Goal: Complete application form: Complete application form

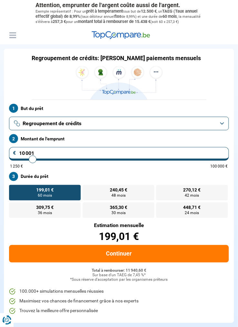
type input "11 250"
type input "11250"
type input "12 500"
type input "12500"
type input "13 000"
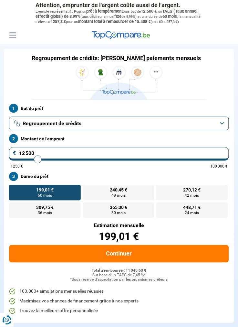
type input "13000"
type input "13 500"
type input "13500"
type input "14 250"
type input "14250"
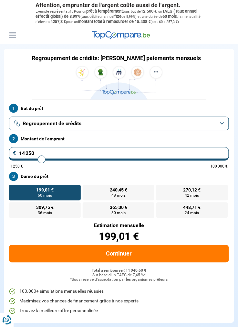
type input "15 000"
type input "15000"
type input "15 500"
type input "15500"
type input "16 250"
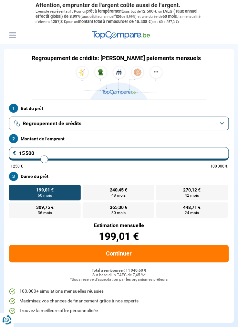
type input "16250"
type input "16 750"
type input "16750"
type input "17 500"
type input "17500"
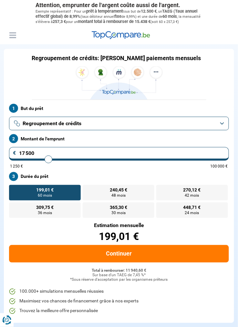
type input "18 000"
type input "18000"
type input "18 750"
type input "18750"
type input "19 250"
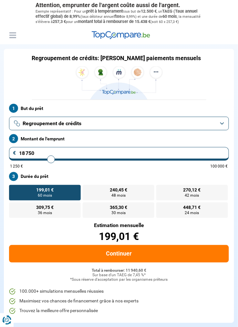
type input "19250"
type input "19 750"
type input "19750"
type input "20 250"
type input "20250"
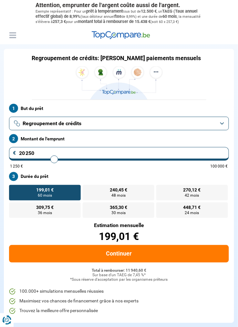
type input "20 750"
type input "20750"
type input "21 250"
type input "21250"
type input "21 750"
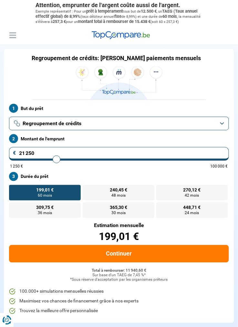
type input "21750"
type input "22 250"
type input "22250"
type input "22 750"
type input "22750"
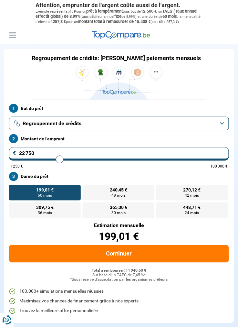
type input "23 250"
type input "23250"
type input "23 750"
type input "23750"
type input "24 000"
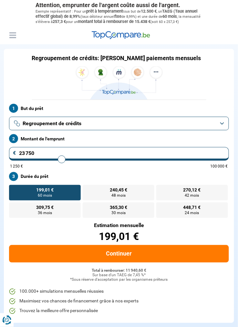
type input "24000"
type input "24 500"
type input "24500"
type input "24 750"
type input "24750"
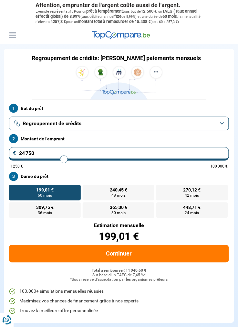
type input "25 000"
type input "25000"
type input "25 250"
type input "25250"
type input "25 750"
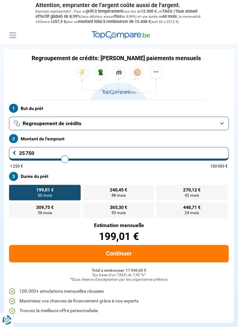
type input "25750"
type input "26 000"
type input "26000"
type input "26 500"
type input "26500"
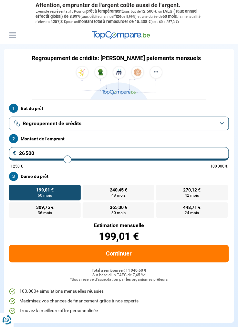
type input "26 750"
type input "26750"
type input "27 250"
type input "27250"
type input "27 500"
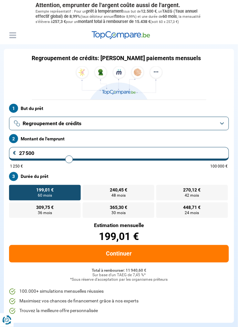
type input "27500"
type input "28 000"
type input "28000"
type input "28 250"
type input "28250"
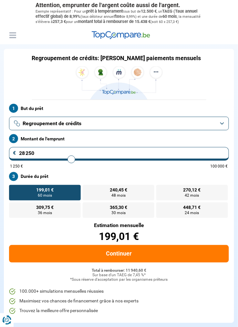
type input "28 500"
type input "28500"
type input "28 750"
type input "28750"
type input "29 000"
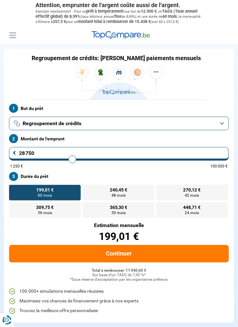
type input "29000"
type input "29 250"
type input "29250"
type input "29 000"
type input "29000"
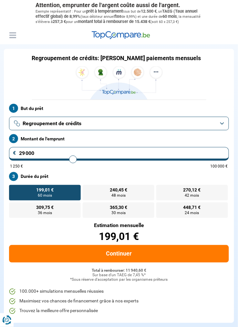
type input "28 750"
type input "28750"
type input "28 250"
type input "28250"
type input "27 500"
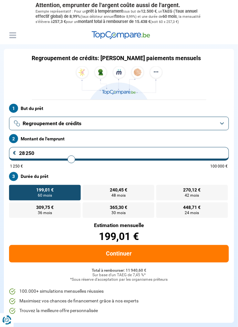
type input "27500"
type input "26 750"
type input "26750"
type input "26 000"
type input "26000"
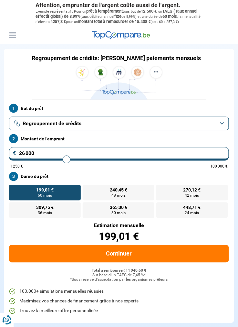
type input "25 250"
type input "25250"
type input "24 750"
type input "24750"
type input "24 250"
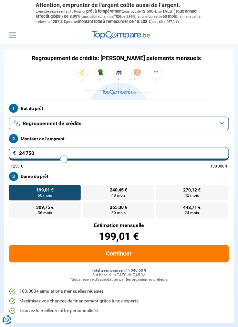
type input "24250"
type input "23 750"
type input "23750"
type input "23 500"
type input "23500"
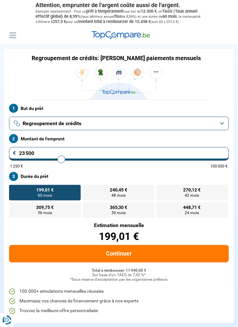
type input "23 000"
type input "23000"
type input "22 500"
type input "22500"
type input "22 250"
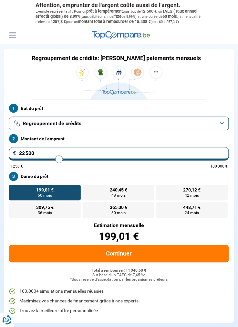
type input "22250"
type input "22 000"
type input "22000"
type input "21 750"
type input "21750"
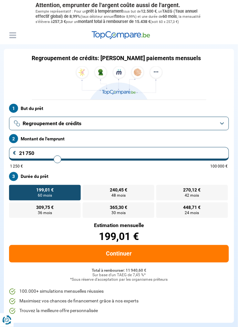
type input "21 500"
type input "21500"
type input "21 250"
type input "21250"
type input "21 500"
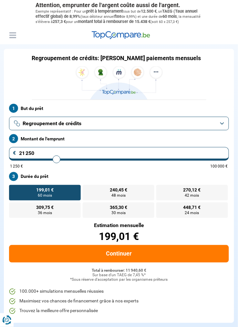
type input "21500"
type input "21 750"
type input "21750"
type input "21 500"
type input "21500"
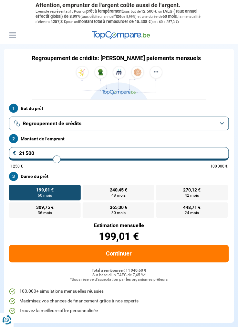
type input "21 250"
type input "21250"
type input "21 000"
type input "21000"
type input "20 750"
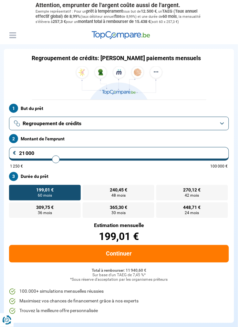
type input "20750"
type input "20 500"
type input "20500"
type input "20 250"
type input "20250"
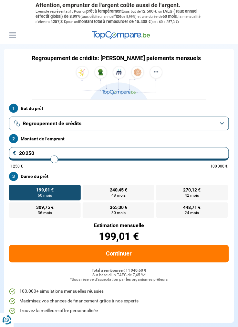
type input "20 000"
type input "20000"
type input "19 750"
type input "19750"
type input "19 500"
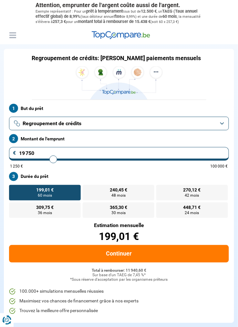
type input "19500"
type input "19 250"
type input "19250"
type input "19 500"
type input "19500"
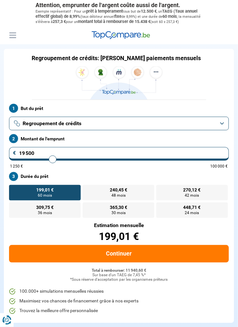
type input "19 750"
type input "19750"
type input "20 000"
type input "20000"
type input "20 250"
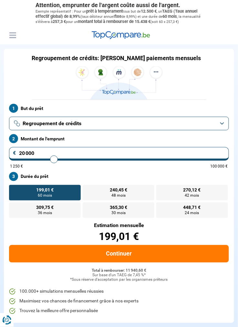
type input "20250"
type input "20 500"
type input "20500"
type input "20 250"
type input "20250"
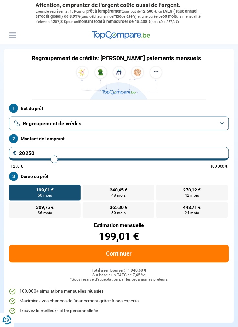
type input "20 000"
type input "20000"
radio input "false"
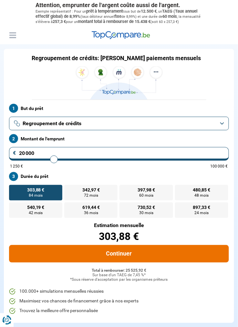
click at [174, 254] on button "Continuer" at bounding box center [119, 253] width 220 height 17
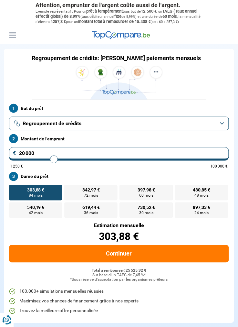
click at [158, 74] on img at bounding box center [119, 82] width 90 height 33
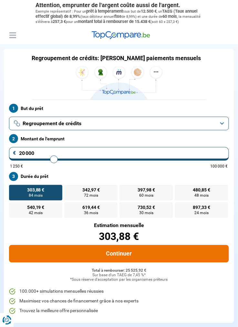
click at [135, 256] on button "Continuer" at bounding box center [119, 253] width 220 height 17
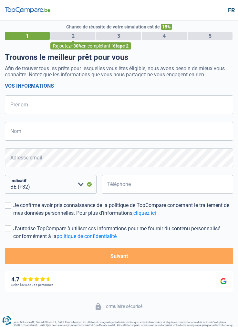
select select "32"
click at [43, 8] on img at bounding box center [27, 10] width 45 height 6
select select "32"
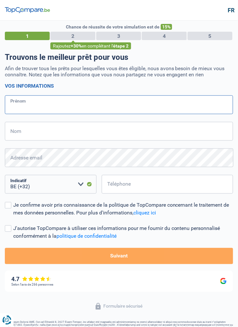
click at [179, 107] on input "Prénom" at bounding box center [119, 104] width 228 height 19
type input "Ghh"
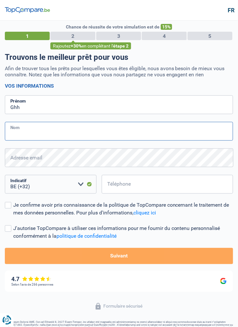
click at [158, 131] on input "Nom" at bounding box center [119, 131] width 228 height 19
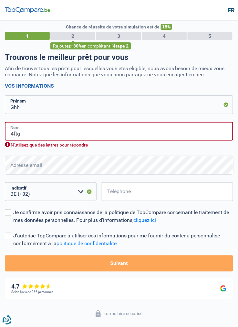
click at [170, 131] on input "4ftg" at bounding box center [119, 131] width 228 height 19
type input "4"
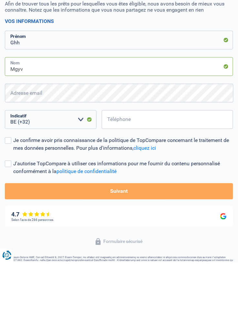
type input "Mgyv"
click at [153, 254] on button "Suivant" at bounding box center [119, 256] width 228 height 16
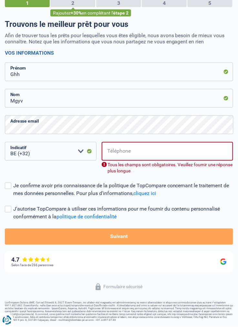
scroll to position [37, 0]
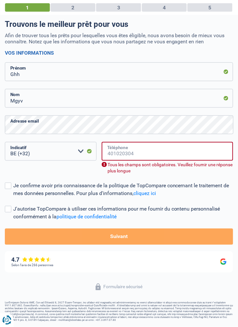
click at [189, 146] on input "Téléphone" at bounding box center [167, 151] width 131 height 19
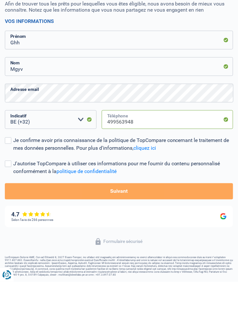
type input "499563948"
click at [173, 228] on button "Suivant" at bounding box center [119, 236] width 228 height 16
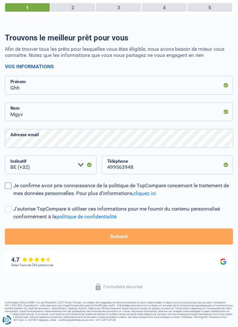
click at [31, 182] on div "Je confirme avoir pris connaissance de la politique de TopCompare concernant le…" at bounding box center [123, 190] width 220 height 16
click at [13, 197] on input "Je confirme avoir pris connaissance de la politique de TopCompare concernant le…" at bounding box center [13, 197] width 0 height 0
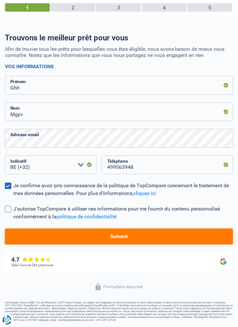
click at [26, 205] on div "J'autorise TopCompare à utiliser ces informations pour me fournir du contenu pe…" at bounding box center [123, 213] width 220 height 16
click at [13, 221] on input "J'autorise TopCompare à utiliser ces informations pour me fournir du contenu pe…" at bounding box center [13, 221] width 0 height 0
click at [89, 228] on button "Suivant" at bounding box center [119, 236] width 228 height 16
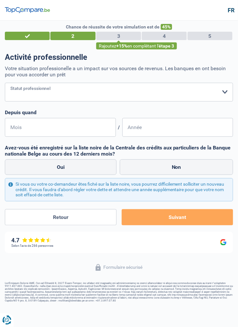
click at [183, 93] on select "Ouvrier Employé privé Employé public Invalide Indépendant Pensionné Chômeur Mut…" at bounding box center [119, 92] width 228 height 19
select select "mutuality"
click at [5, 83] on select "Ouvrier Employé privé Employé public Invalide Indépendant Pensionné Chômeur Mut…" at bounding box center [119, 92] width 228 height 19
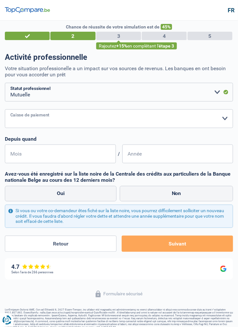
click at [170, 120] on select "Mutualité Chrétienne Mutualité Socialiste (Solidaris) SPF Sécurité Sociale Unio…" at bounding box center [119, 118] width 228 height 19
select select "chretienne"
click at [5, 109] on select "Mutualité Chrétienne Mutualité Socialiste (Solidaris) SPF Sécurité Sociale Unio…" at bounding box center [119, 118] width 228 height 19
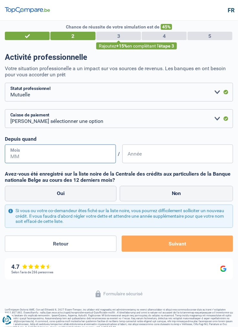
click at [96, 153] on input "Mois" at bounding box center [60, 153] width 111 height 19
type input "02"
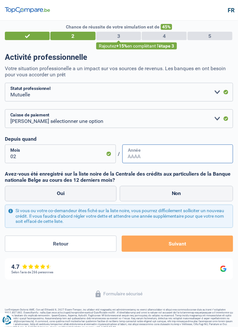
click at [166, 149] on input "Année" at bounding box center [177, 153] width 111 height 19
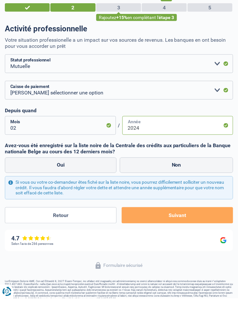
type input "2024"
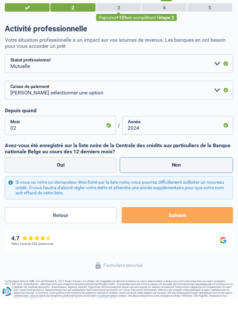
click at [155, 188] on label "Non" at bounding box center [176, 194] width 113 height 16
click at [155, 188] on input "Non" at bounding box center [176, 194] width 113 height 16
radio input "true"
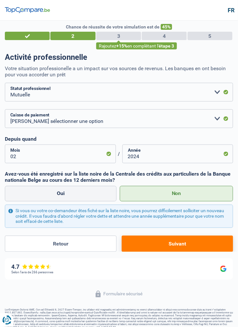
click at [174, 244] on button "Suivant" at bounding box center [177, 244] width 111 height 16
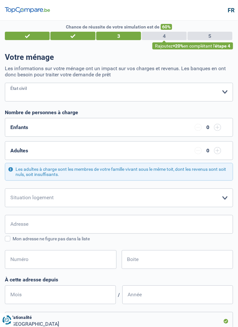
click at [225, 88] on select "Célibataire Marié(e) Cohabitant(e) légal(e) Divorcé(e) Veuf(ve) Séparé (de fait…" at bounding box center [119, 92] width 228 height 19
select select "single"
click at [5, 83] on select "Célibataire Marié(e) Cohabitant(e) légal(e) Divorcé(e) Veuf(ve) Séparé (de fait…" at bounding box center [119, 92] width 228 height 19
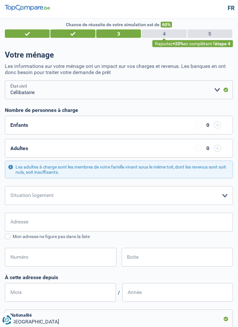
scroll to position [2, 0]
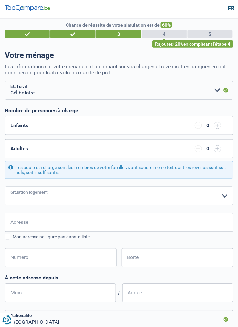
click at [205, 192] on select "Locataire Propriétaire avec prêt hypothécaire Propriétaire sans prêt hypothécai…" at bounding box center [119, 195] width 228 height 19
select select "liveWithParents"
click at [5, 186] on select "Locataire Propriétaire avec prêt hypothécaire Propriétaire sans prêt hypothécai…" at bounding box center [119, 195] width 228 height 19
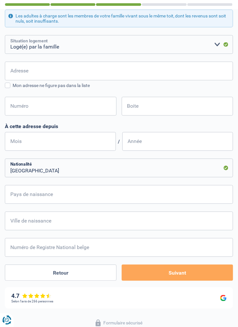
scroll to position [158, 0]
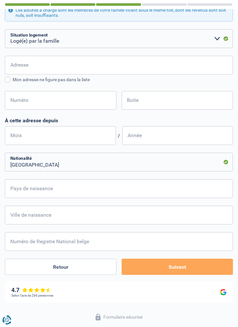
click at [183, 265] on button "Suivant" at bounding box center [177, 267] width 111 height 16
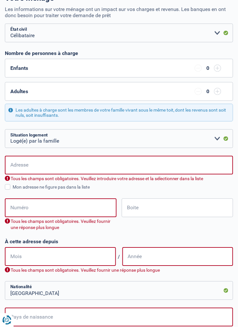
scroll to position [0, 0]
